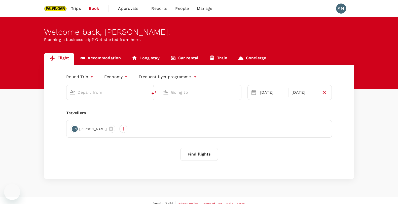
type input "[GEOGRAPHIC_DATA], [GEOGRAPHIC_DATA] (any)"
type input "Tokyo Intl (HND)"
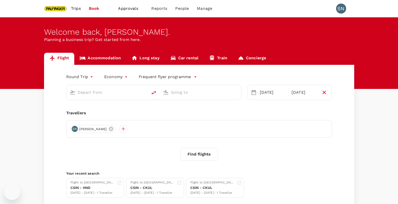
type input "[GEOGRAPHIC_DATA], [GEOGRAPHIC_DATA] (any)"
type input "Tokyo Intl (HND)"
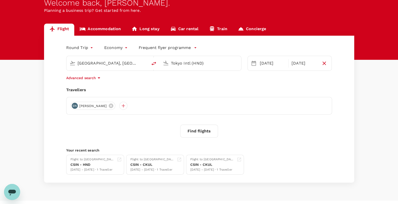
scroll to position [39, 0]
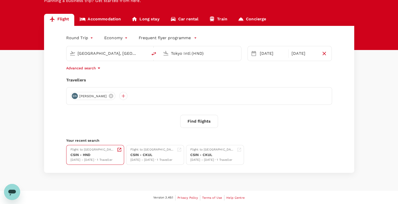
click at [98, 162] on div "[DATE] - [DATE] · 1 Traveller" at bounding box center [92, 160] width 44 height 5
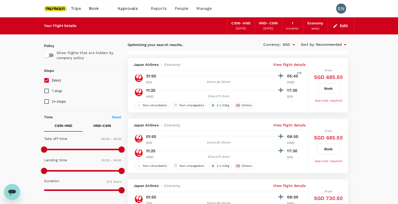
type input "1585"
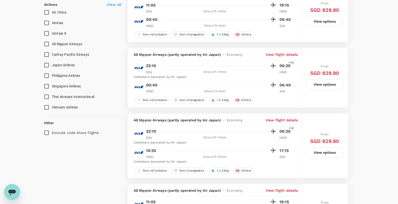
scroll to position [314, 0]
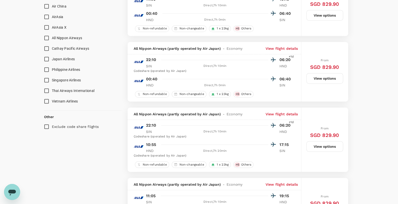
click at [48, 79] on input "Singapore Airlines" at bounding box center [46, 80] width 11 height 11
checkbox input "true"
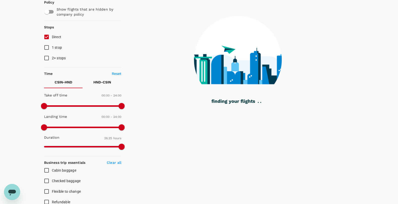
scroll to position [0, 0]
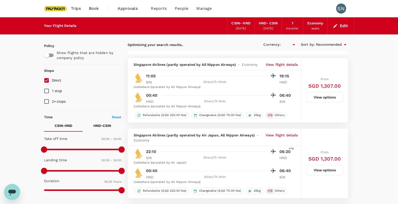
type input "SGD"
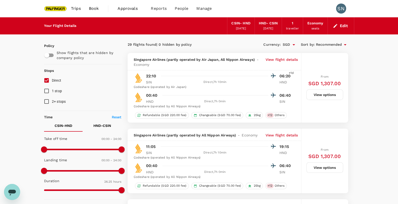
click at [337, 25] on icon "button" at bounding box center [334, 25] width 5 height 5
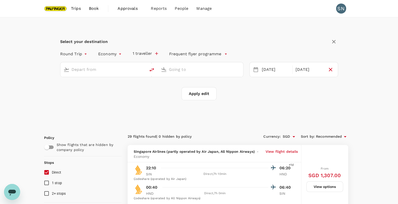
type input "[GEOGRAPHIC_DATA], [GEOGRAPHIC_DATA] (any)"
type input "Tokyo Intl (HND)"
click at [272, 69] on div "29 Sep" at bounding box center [276, 70] width 32 height 10
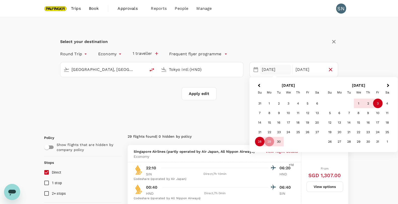
click at [258, 140] on div "28" at bounding box center [260, 142] width 10 height 10
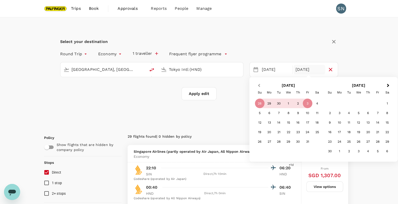
click at [258, 86] on button "Previous Month" at bounding box center [258, 86] width 8 height 8
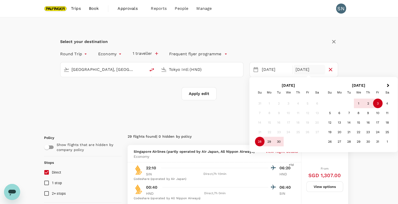
click at [378, 105] on div "3" at bounding box center [377, 104] width 10 height 10
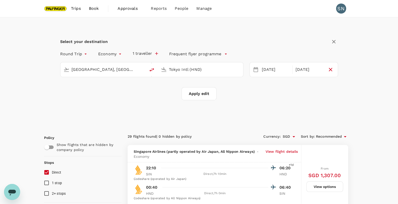
click at [204, 97] on button "Apply edit" at bounding box center [198, 93] width 35 height 13
checkbox input "false"
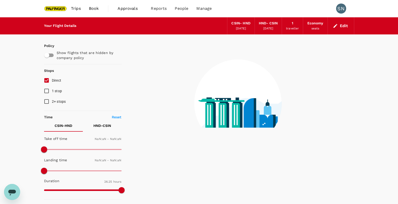
checkbox input "false"
type input "1440"
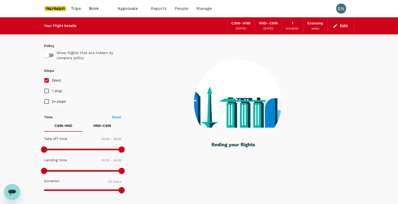
type input "1050"
checkbox input "true"
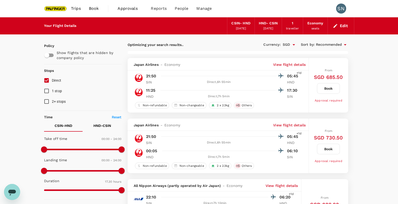
type input "1095"
checkbox input "false"
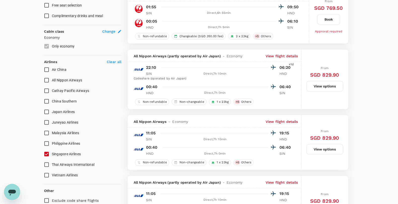
scroll to position [251, 0]
type input "1905"
checkbox input "false"
checkbox input "true"
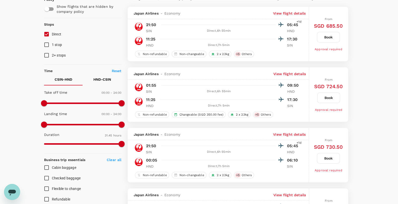
scroll to position [0, 0]
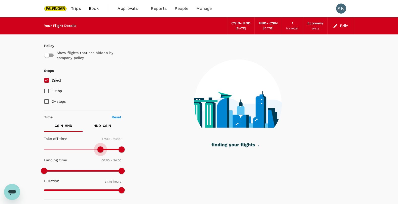
type input "1080"
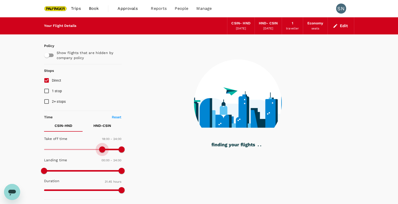
drag, startPoint x: 46, startPoint y: 149, endPoint x: 102, endPoint y: 149, distance: 56.6
click at [102, 149] on span at bounding box center [102, 150] width 6 height 6
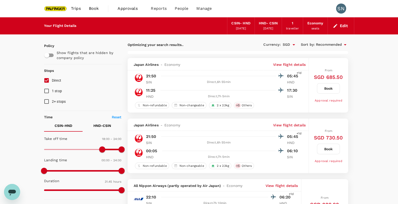
checkbox input "false"
checkbox input "true"
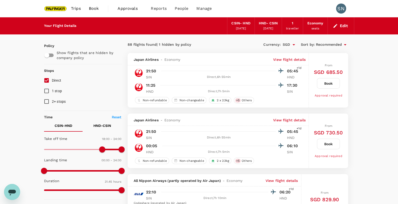
click at [97, 124] on p "HND - CSIN" at bounding box center [102, 125] width 18 height 5
drag, startPoint x: 44, startPoint y: 149, endPoint x: 98, endPoint y: 150, distance: 54.6
click at [98, 150] on span at bounding box center [99, 150] width 6 height 6
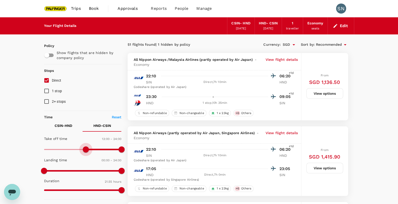
drag, startPoint x: 99, startPoint y: 149, endPoint x: 85, endPoint y: 149, distance: 13.8
click at [85, 149] on span at bounding box center [86, 150] width 6 height 6
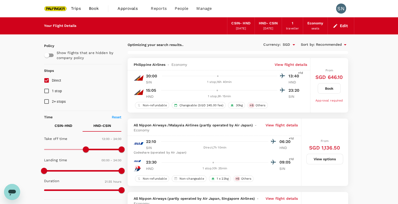
type input "480"
drag, startPoint x: 85, startPoint y: 149, endPoint x: 70, endPoint y: 149, distance: 15.1
click at [70, 149] on span at bounding box center [70, 150] width 6 height 6
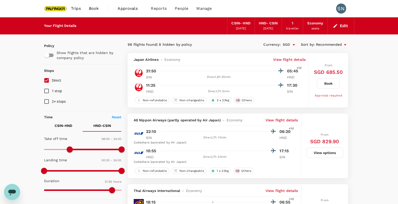
click at [48, 80] on input "Direct" at bounding box center [46, 80] width 11 height 11
checkbox input "true"
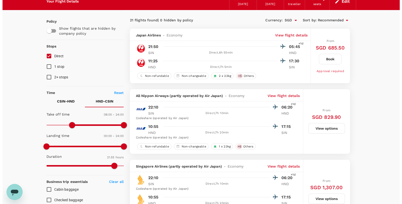
scroll to position [31, 0]
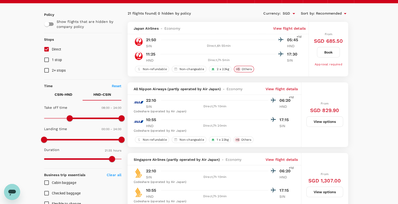
click at [246, 70] on span "Others" at bounding box center [246, 69] width 14 height 4
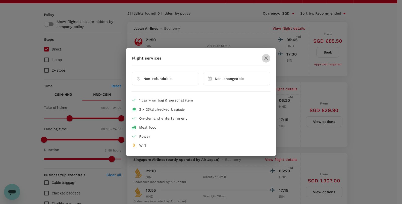
click at [263, 59] on icon "button" at bounding box center [266, 58] width 6 height 6
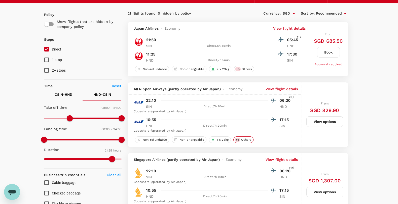
click at [243, 141] on span "Others" at bounding box center [246, 140] width 14 height 4
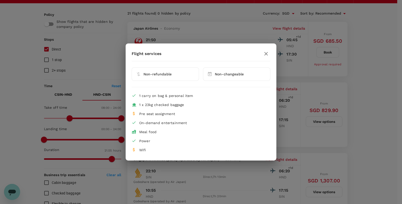
click at [267, 52] on icon "button" at bounding box center [266, 54] width 6 height 6
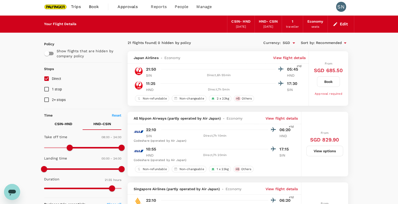
scroll to position [0, 0]
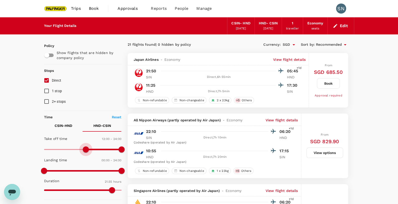
type input "840"
drag, startPoint x: 71, startPoint y: 150, endPoint x: 88, endPoint y: 150, distance: 17.4
click at [88, 150] on span at bounding box center [89, 150] width 6 height 6
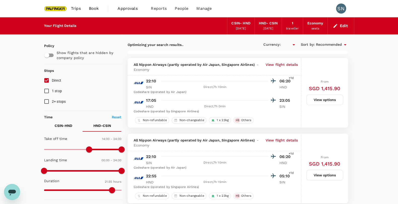
type input "SGD"
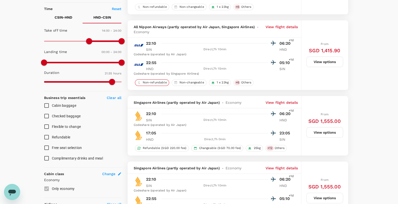
scroll to position [94, 0]
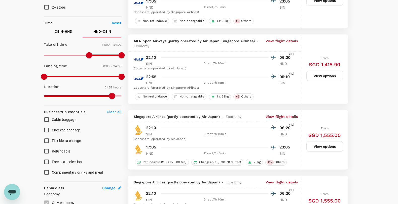
click at [64, 33] on p "CSIN - HND" at bounding box center [64, 31] width 18 height 5
type input "0"
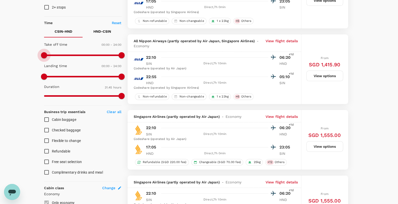
drag, startPoint x: 100, startPoint y: 55, endPoint x: 12, endPoint y: 54, distance: 88.3
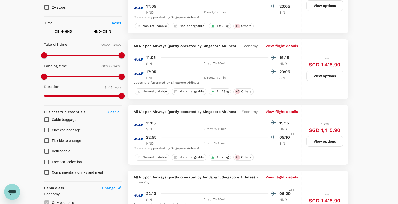
type input "SGD"
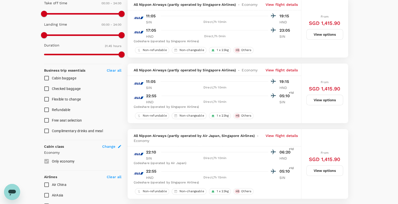
scroll to position [0, 0]
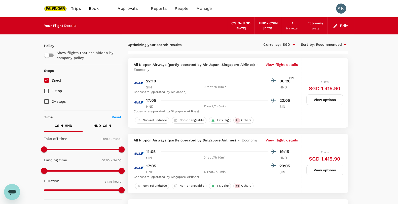
click at [103, 124] on p "HND - CSIN" at bounding box center [102, 125] width 18 height 5
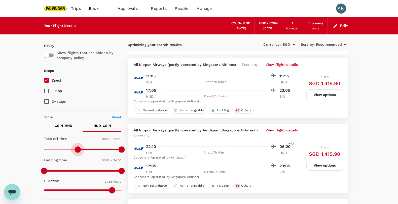
type input "0"
drag, startPoint x: 87, startPoint y: 151, endPoint x: -46, endPoint y: 146, distance: 132.6
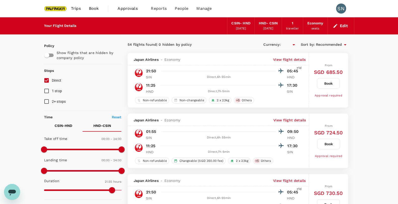
type input "SGD"
click at [342, 25] on button "Edit" at bounding box center [340, 26] width 18 height 8
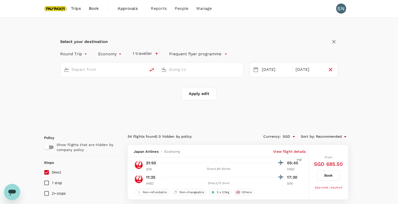
type input "[GEOGRAPHIC_DATA], [GEOGRAPHIC_DATA] (any)"
type input "Tokyo Intl (HND)"
click at [270, 71] on div "[DATE]" at bounding box center [276, 70] width 32 height 10
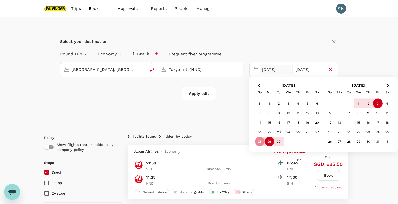
click at [268, 140] on div "29" at bounding box center [269, 142] width 10 height 10
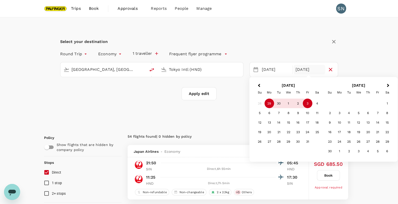
click at [307, 105] on div "3" at bounding box center [308, 104] width 10 height 10
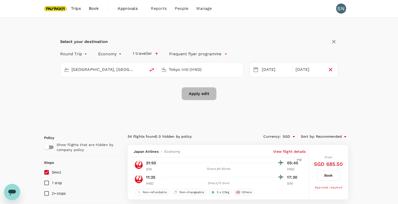
click at [201, 96] on button "Apply edit" at bounding box center [198, 93] width 35 height 13
checkbox input "false"
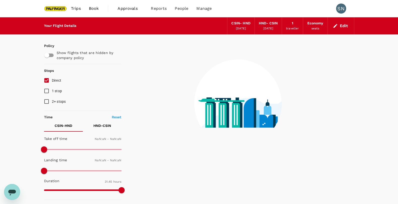
checkbox input "false"
type input "1440"
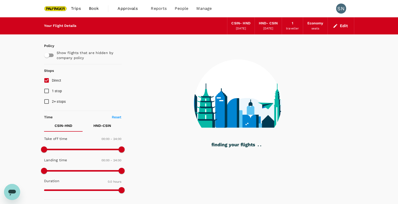
type input "1250"
checkbox input "true"
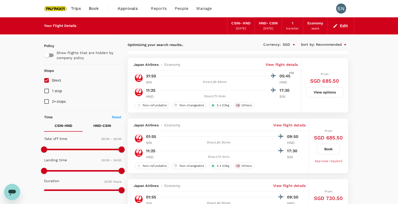
type input "1585"
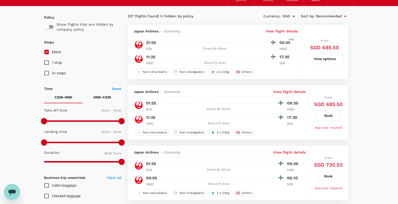
scroll to position [31, 0]
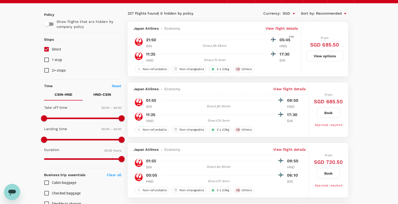
click at [98, 95] on p "HND - CSIN" at bounding box center [102, 94] width 18 height 5
drag, startPoint x: 45, startPoint y: 118, endPoint x: 89, endPoint y: 119, distance: 44.3
click at [89, 119] on span at bounding box center [89, 118] width 6 height 6
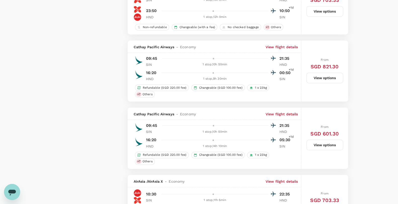
scroll to position [0, 0]
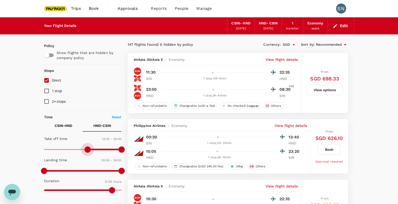
type input "0"
drag, startPoint x: 87, startPoint y: 149, endPoint x: -29, endPoint y: 149, distance: 115.9
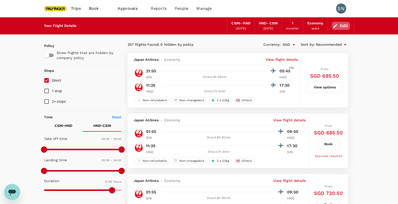
click at [339, 27] on button "Edit" at bounding box center [340, 26] width 18 height 8
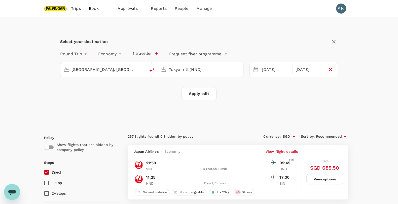
type input "[GEOGRAPHIC_DATA], [GEOGRAPHIC_DATA] (any)"
type input "Tokyo Intl (HND)"
click at [266, 68] on div "29 Sep" at bounding box center [276, 70] width 32 height 10
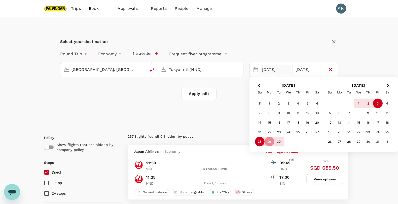
click at [258, 141] on div "28" at bounding box center [260, 142] width 10 height 10
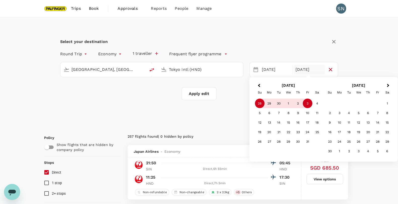
click at [307, 103] on div "3" at bounding box center [308, 104] width 10 height 10
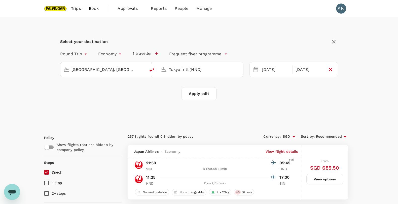
click at [195, 94] on button "Apply edit" at bounding box center [198, 93] width 35 height 13
checkbox input "false"
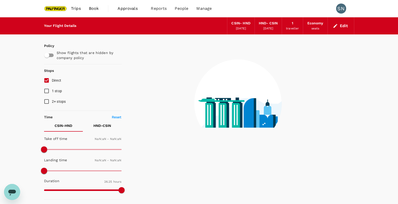
type input "1440"
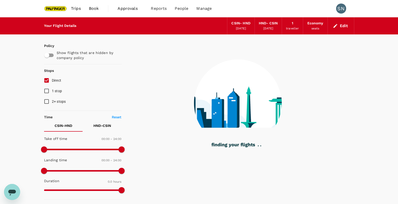
type input "585"
checkbox input "true"
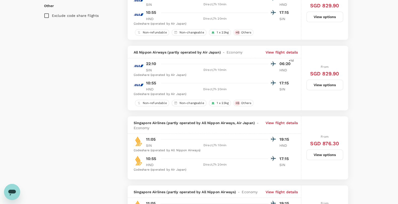
scroll to position [471, 0]
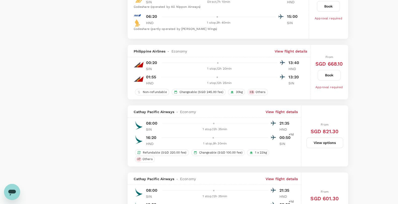
type input "1905"
type input "1315"
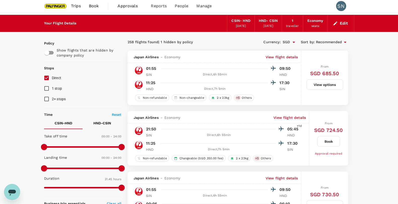
scroll to position [0, 0]
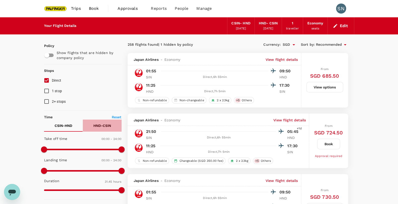
click at [104, 125] on p "HND - CSIN" at bounding box center [102, 125] width 18 height 5
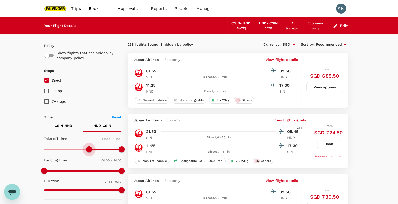
type input "900"
drag, startPoint x: 44, startPoint y: 149, endPoint x: 92, endPoint y: 149, distance: 48.5
click at [92, 149] on span at bounding box center [92, 150] width 6 height 6
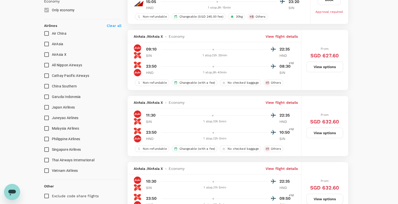
scroll to position [287, 0]
click at [49, 149] on input "Singapore Airlines" at bounding box center [46, 150] width 11 height 11
checkbox input "true"
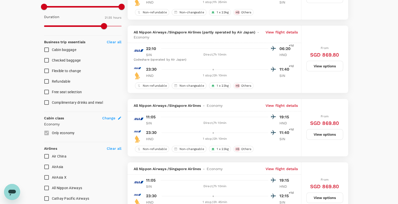
scroll to position [0, 0]
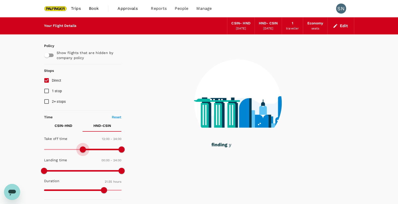
drag, startPoint x: 93, startPoint y: 147, endPoint x: 83, endPoint y: 149, distance: 10.2
click at [83, 149] on span at bounding box center [83, 150] width 6 height 6
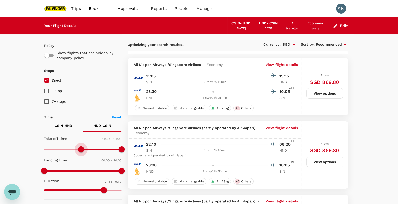
type input "0"
drag, startPoint x: 82, startPoint y: 149, endPoint x: 8, endPoint y: 148, distance: 73.4
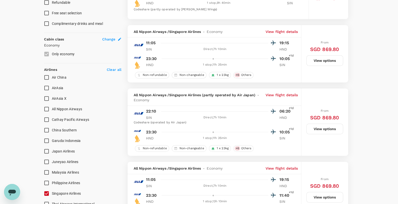
scroll to position [251, 0]
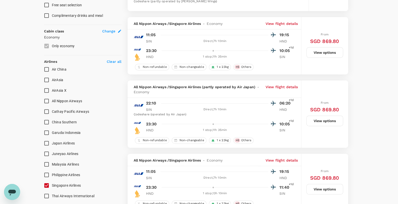
click at [44, 183] on input "Singapore Airlines" at bounding box center [46, 185] width 11 height 11
checkbox input "false"
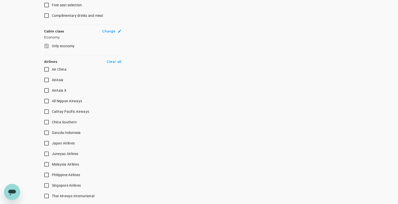
scroll to position [0, 0]
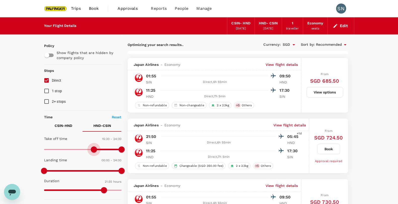
type input "900"
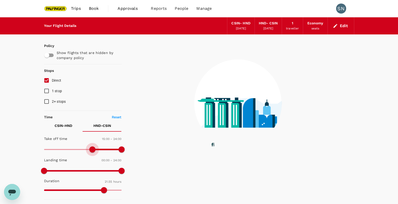
drag, startPoint x: 44, startPoint y: 150, endPoint x: 93, endPoint y: 150, distance: 48.5
click at [93, 150] on span at bounding box center [92, 150] width 6 height 6
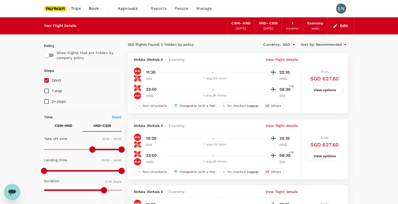
click at [59, 80] on span "Direct" at bounding box center [57, 80] width 10 height 4
click at [52, 80] on input "Direct" at bounding box center [46, 80] width 11 height 11
click at [54, 81] on span "Direct" at bounding box center [57, 80] width 10 height 4
click at [52, 81] on input "Direct" at bounding box center [46, 80] width 11 height 11
checkbox input "true"
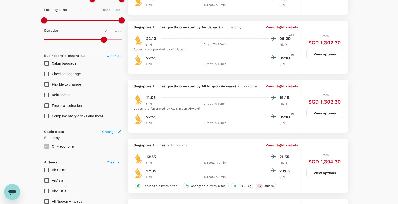
scroll to position [157, 0]
